Goal: Navigation & Orientation: Find specific page/section

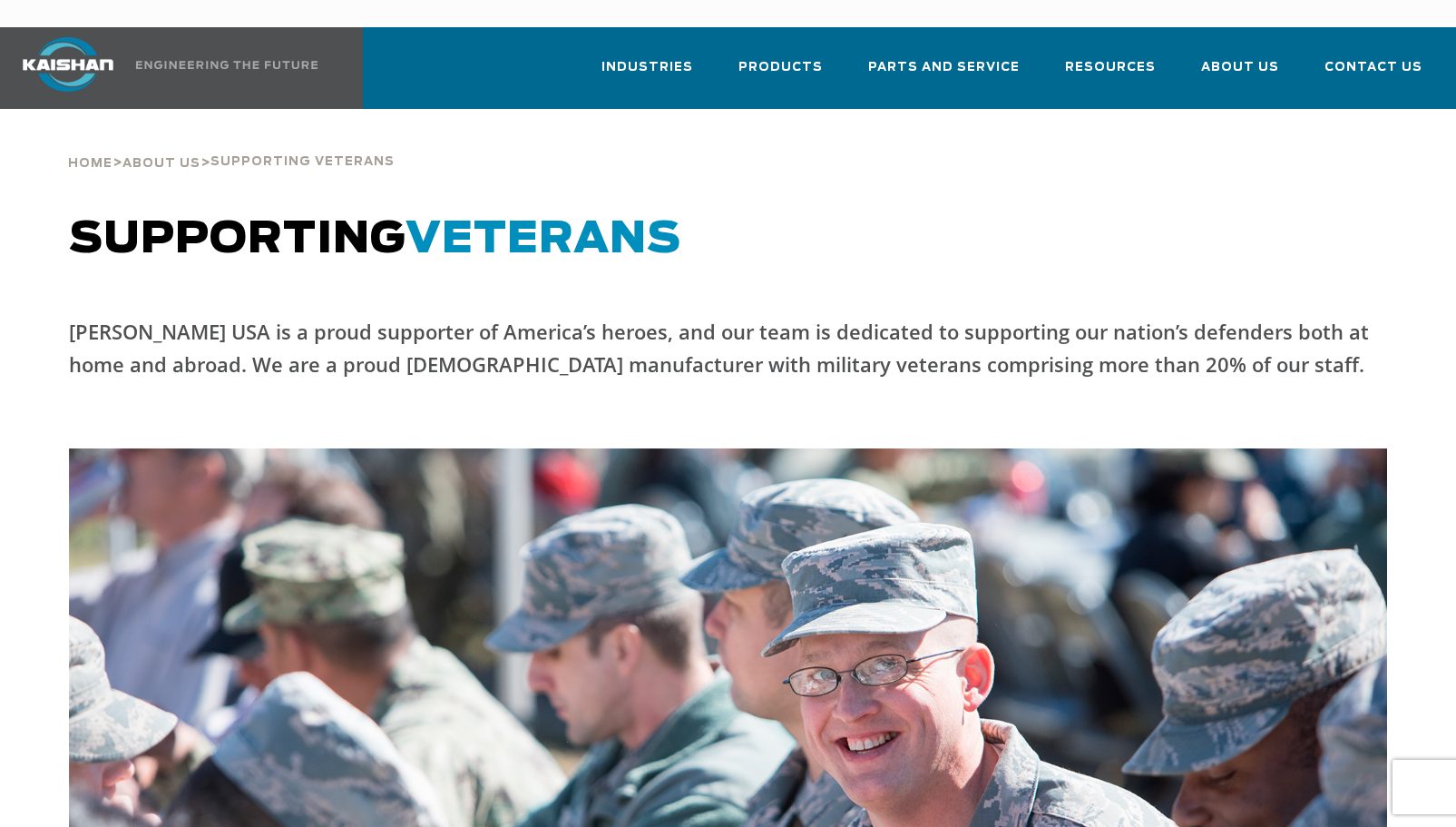
click at [163, 158] on span "About Us" at bounding box center [161, 163] width 78 height 12
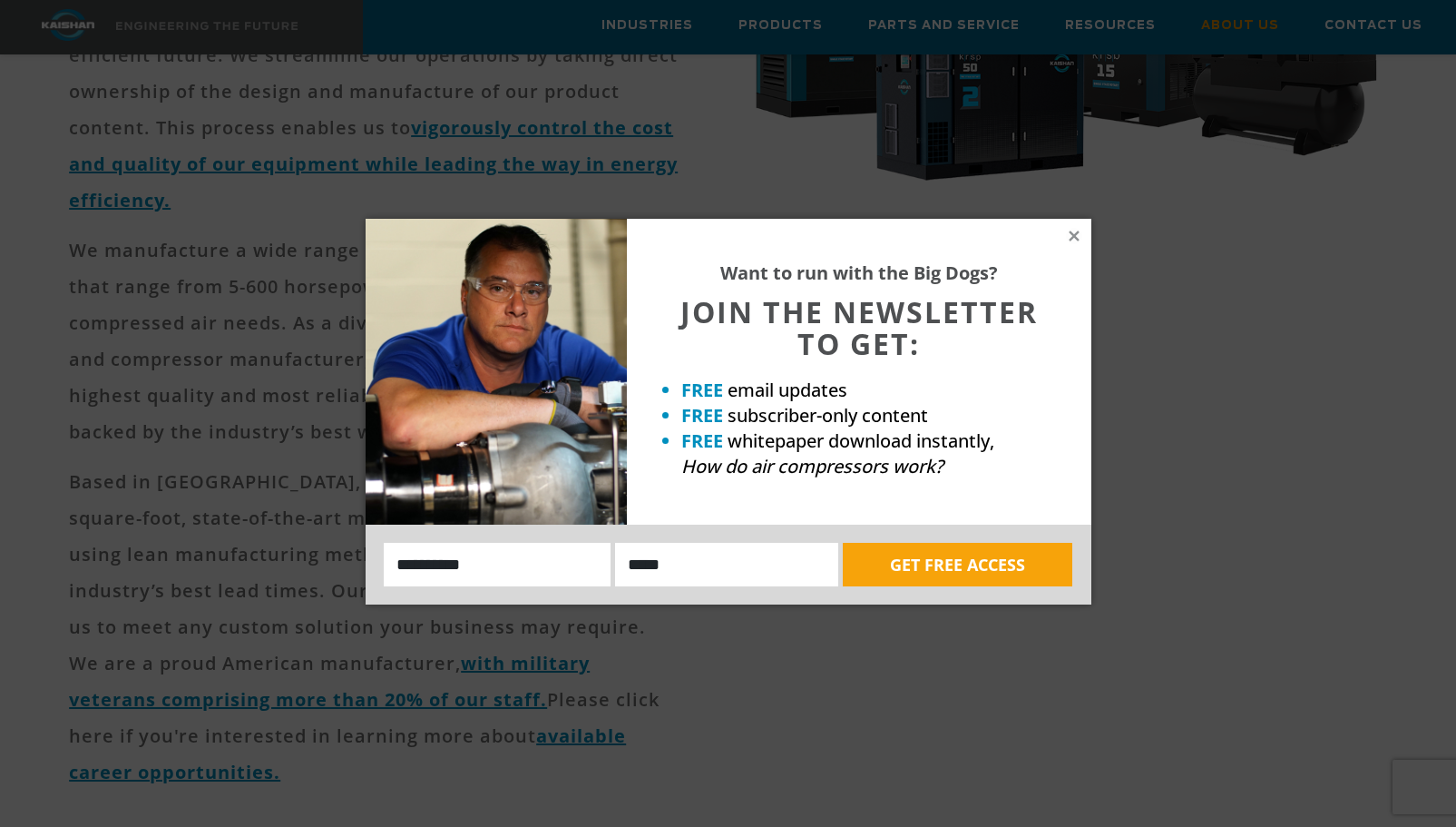
scroll to position [545, 0]
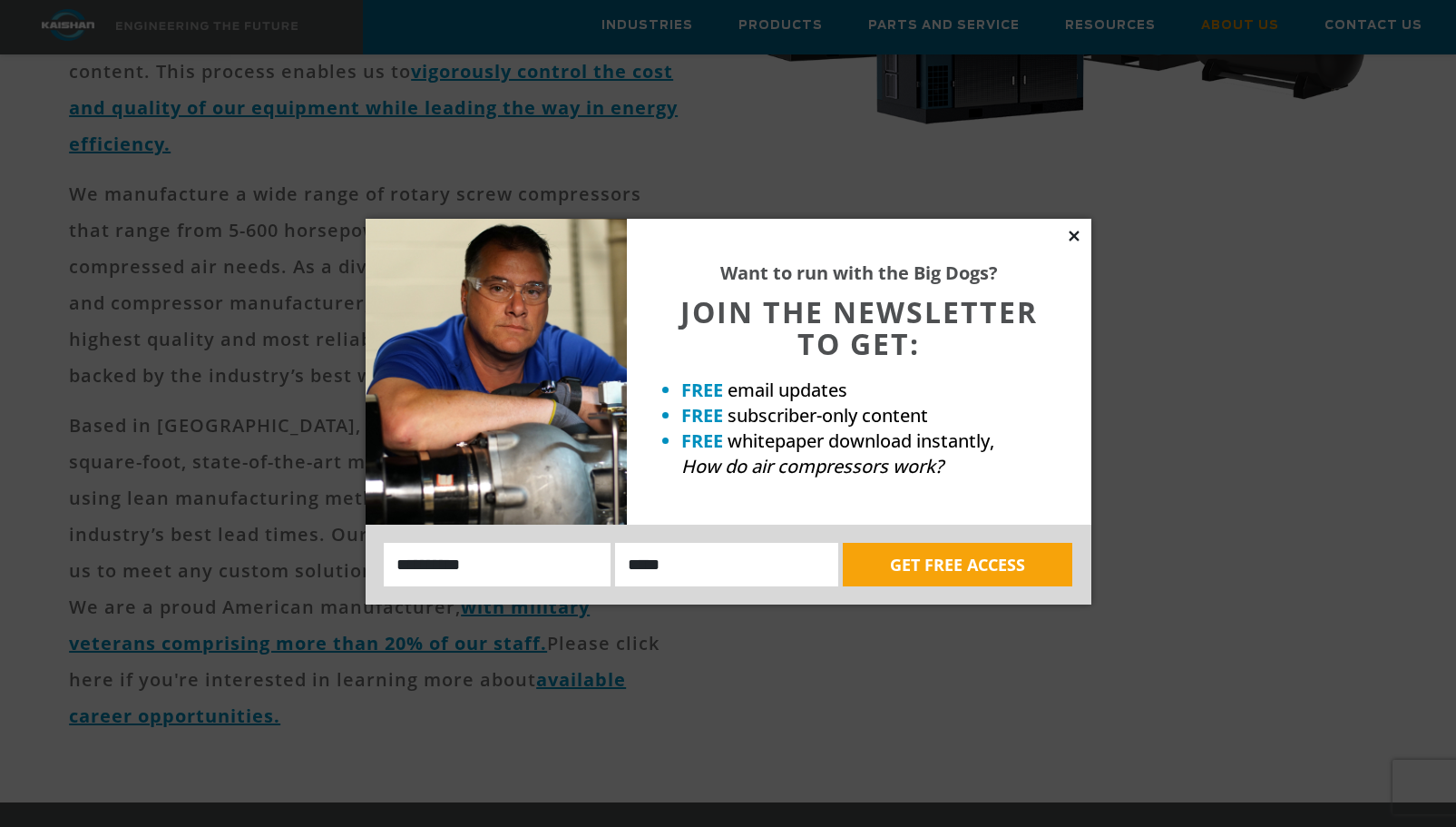
click at [1072, 238] on icon at bounding box center [1074, 235] width 10 height 10
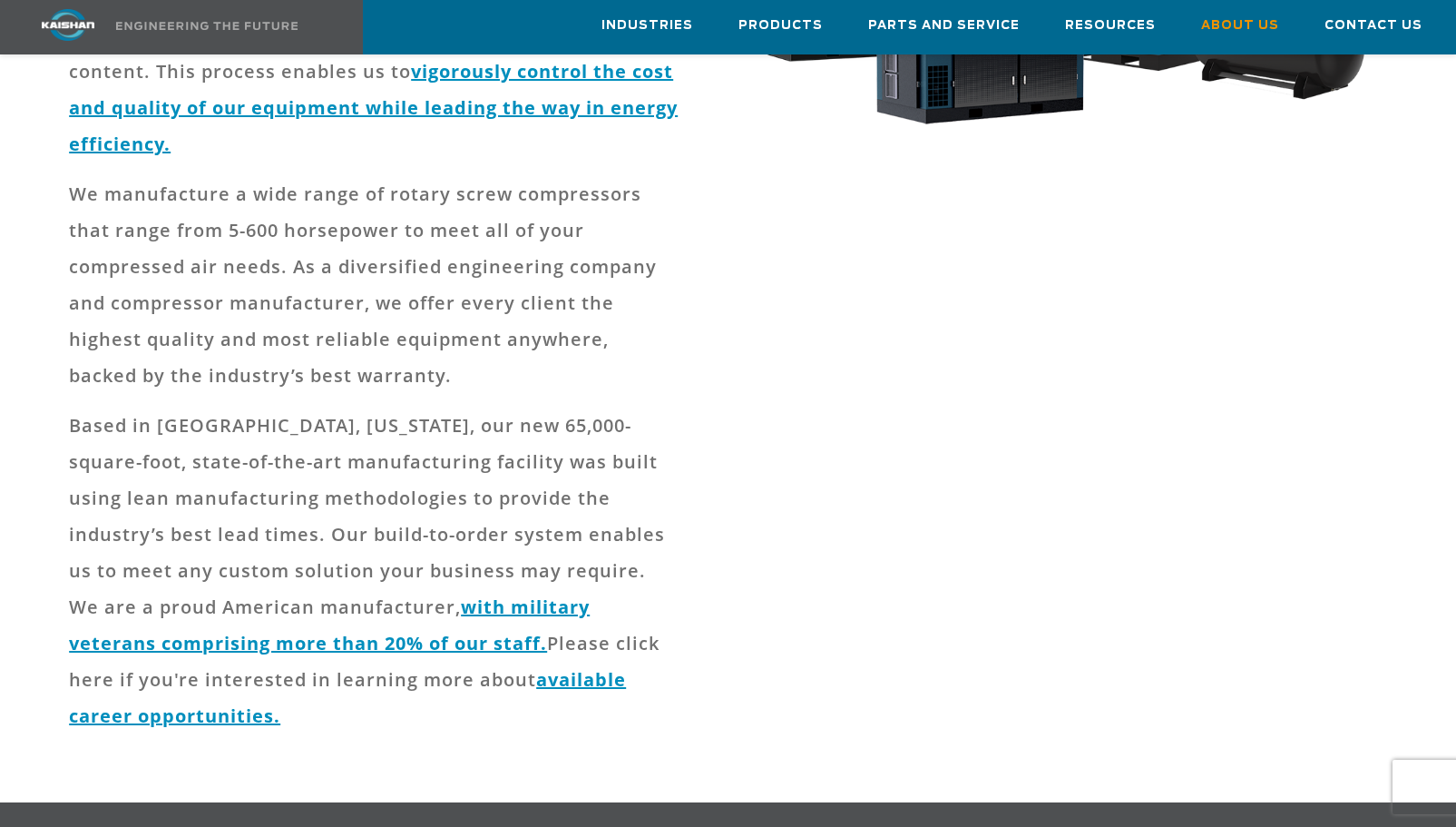
click at [67, 425] on div "Kaishan Compressor USA is a diversified industrial equipment manufacturer cente…" at bounding box center [392, 291] width 669 height 985
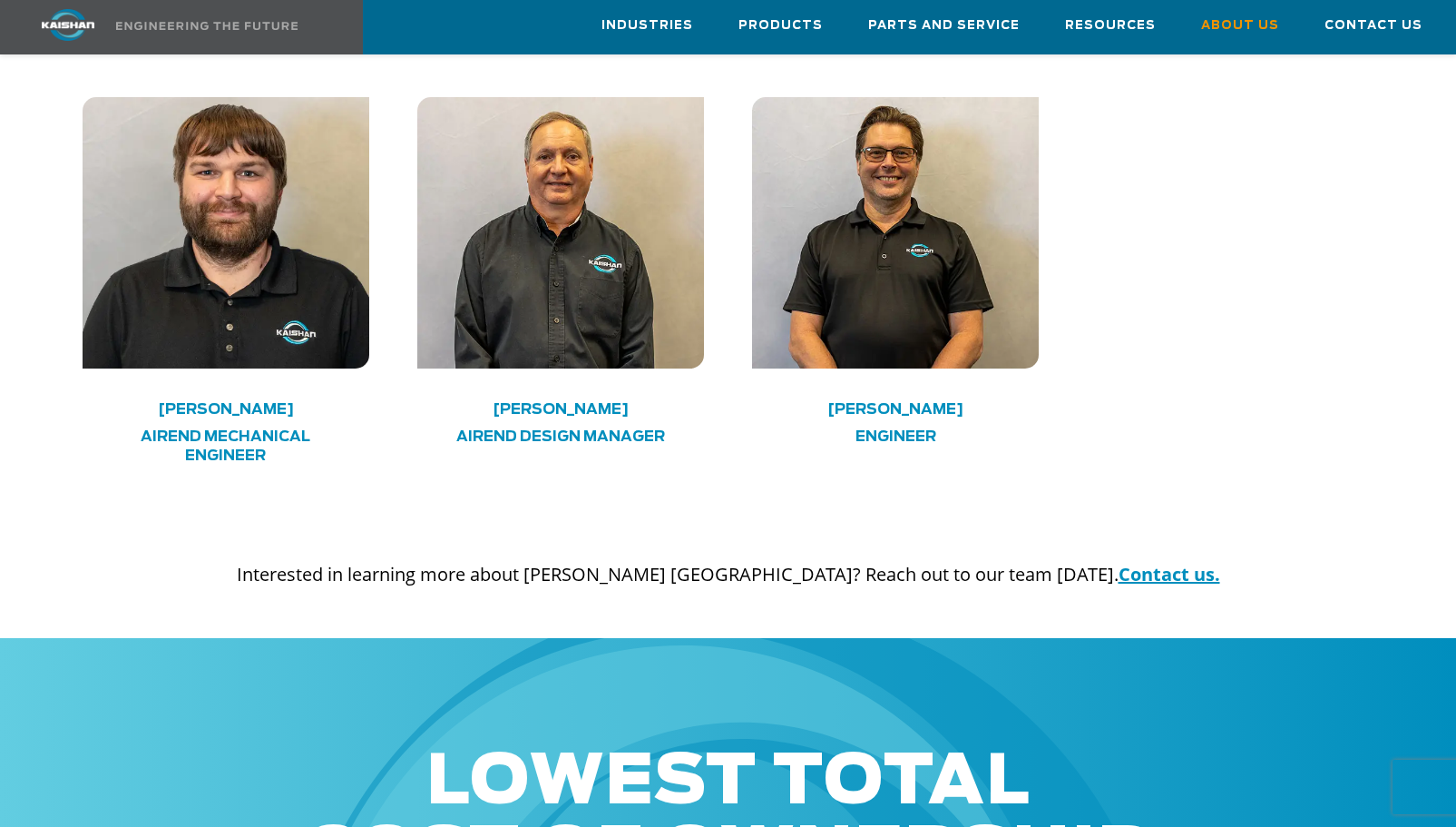
scroll to position [0, 0]
